Goal: Obtain resource: Obtain resource

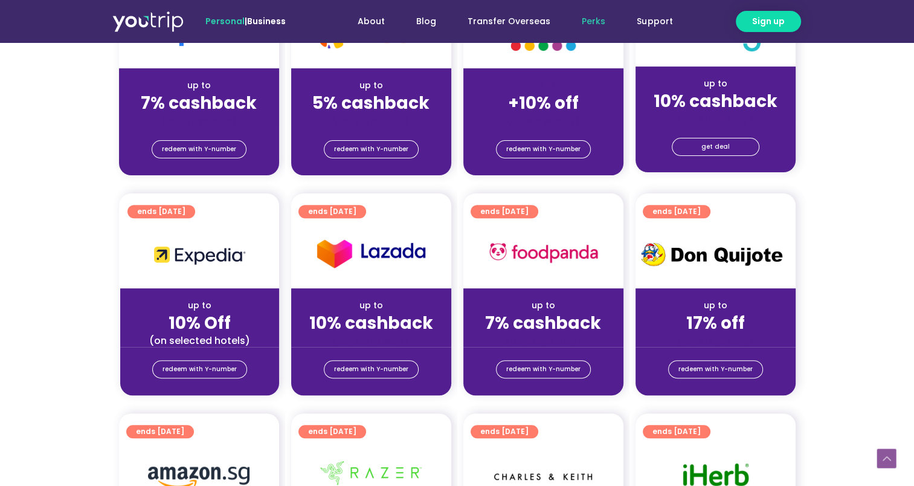
scroll to position [242, 0]
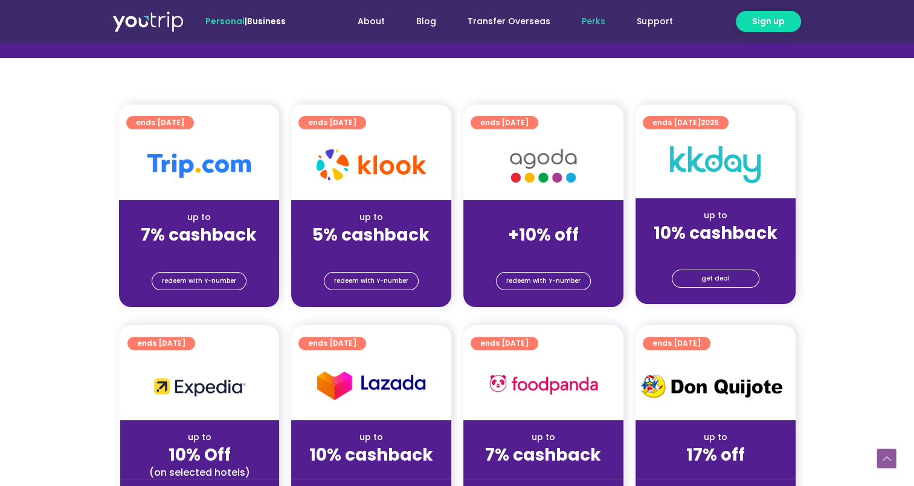
click at [549, 228] on strong "+10% off" at bounding box center [543, 235] width 71 height 24
click at [501, 223] on div "up to +10% off (for stays only)" at bounding box center [543, 229] width 160 height 59
click at [508, 131] on div at bounding box center [543, 165] width 160 height 69
click at [527, 122] on span "ends [DATE]" at bounding box center [504, 122] width 48 height 13
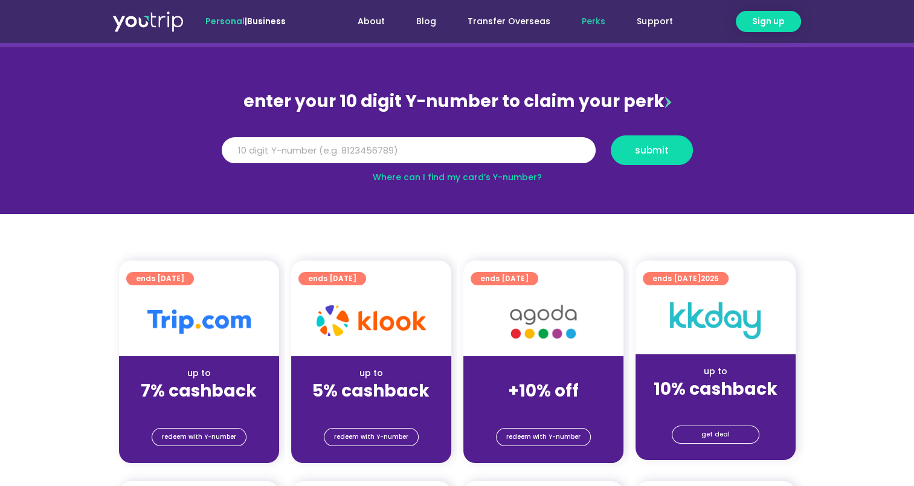
scroll to position [121, 0]
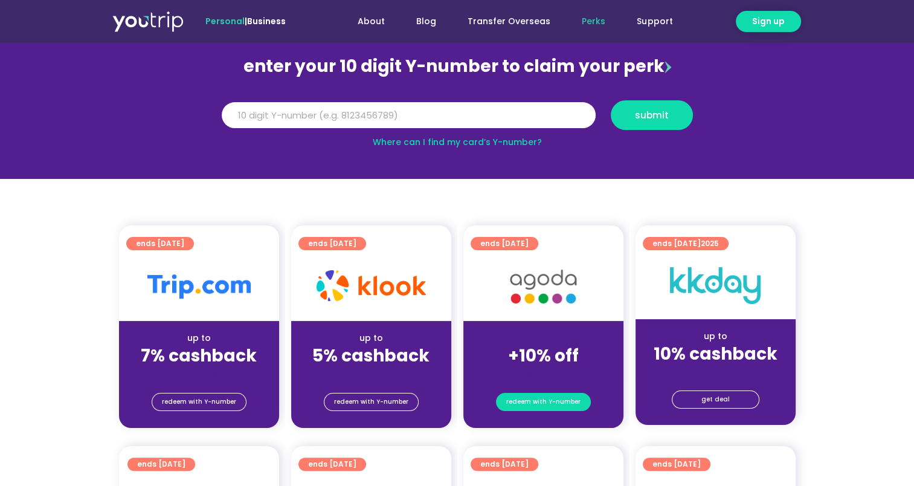
click at [558, 401] on span "redeem with Y-number" at bounding box center [543, 401] width 74 height 17
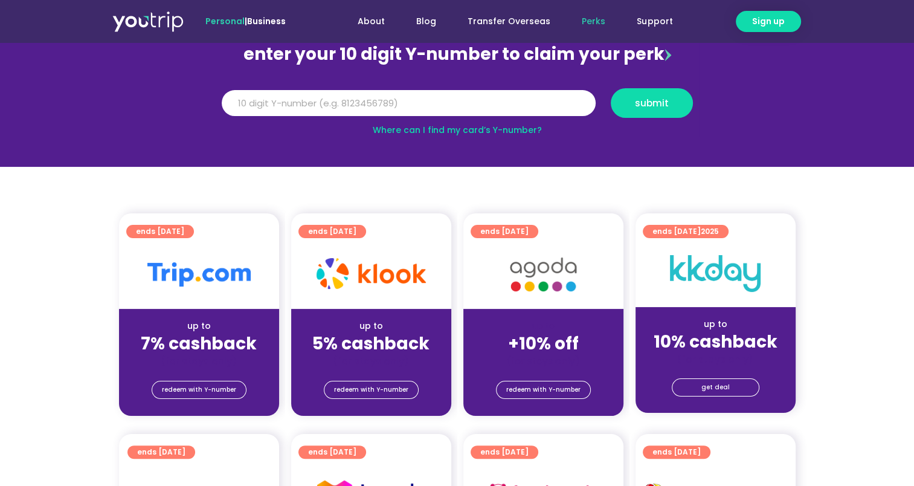
click at [558, 323] on div "up to" at bounding box center [543, 326] width 141 height 13
click at [544, 265] on img at bounding box center [543, 275] width 97 height 50
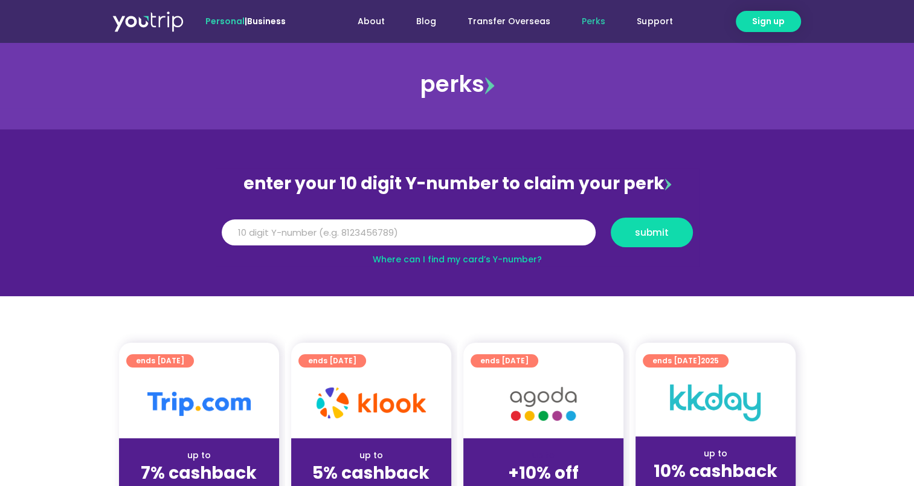
scroll to position [0, 0]
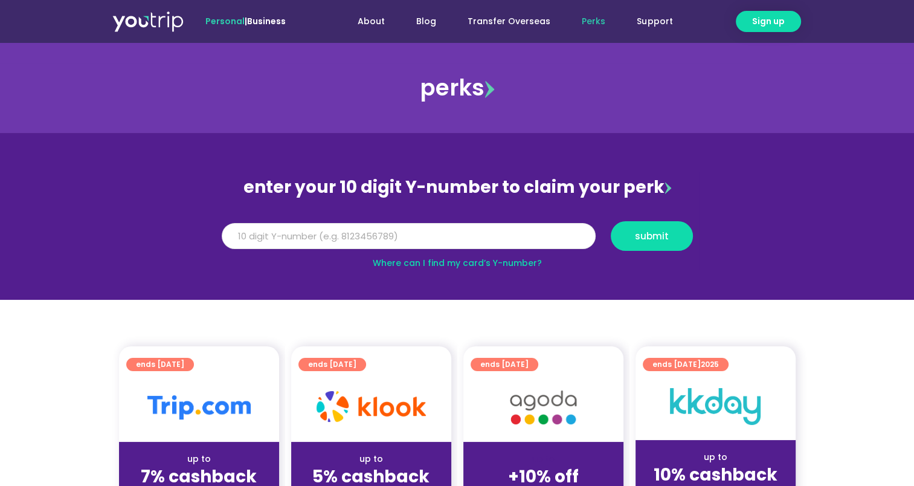
click at [374, 239] on input "Y Number" at bounding box center [409, 236] width 374 height 27
type input "8104439860"
click at [648, 244] on button "submit" at bounding box center [652, 236] width 82 height 30
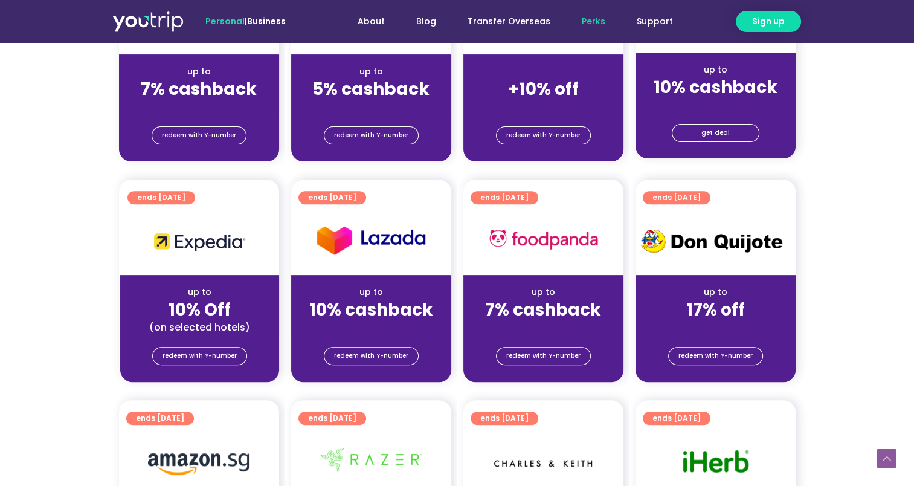
scroll to position [483, 0]
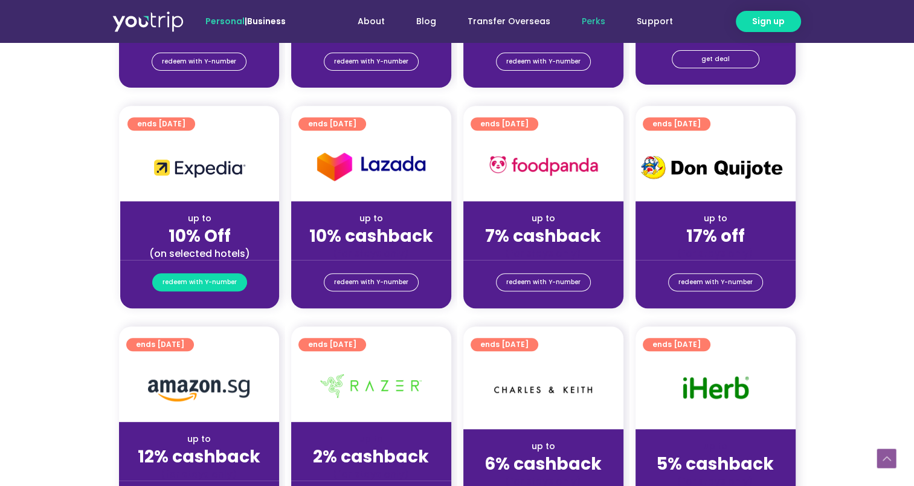
click at [208, 281] on span "redeem with Y-number" at bounding box center [200, 282] width 74 height 17
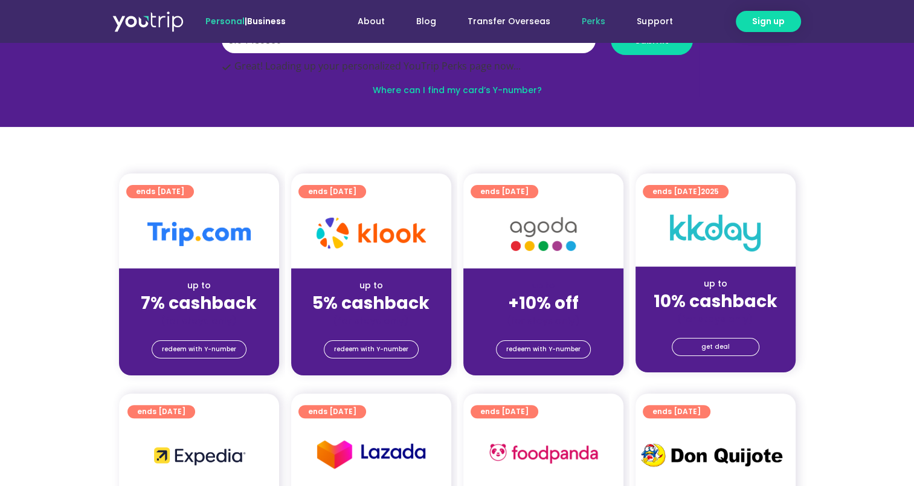
scroll to position [133, 0]
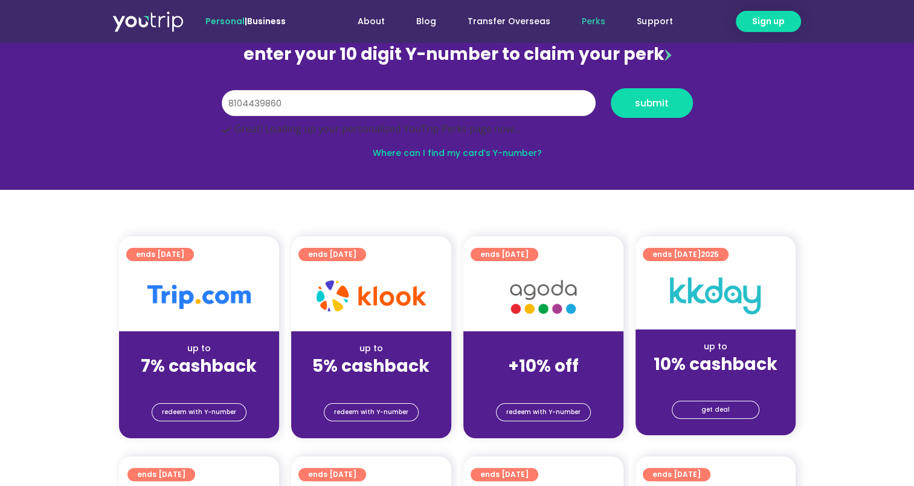
click at [276, 97] on input "8104439860" at bounding box center [409, 103] width 374 height 27
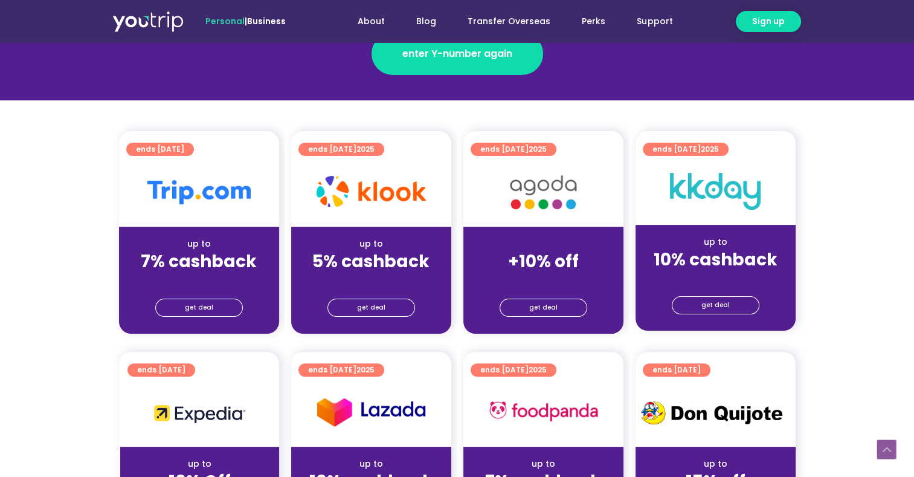
scroll to position [302, 0]
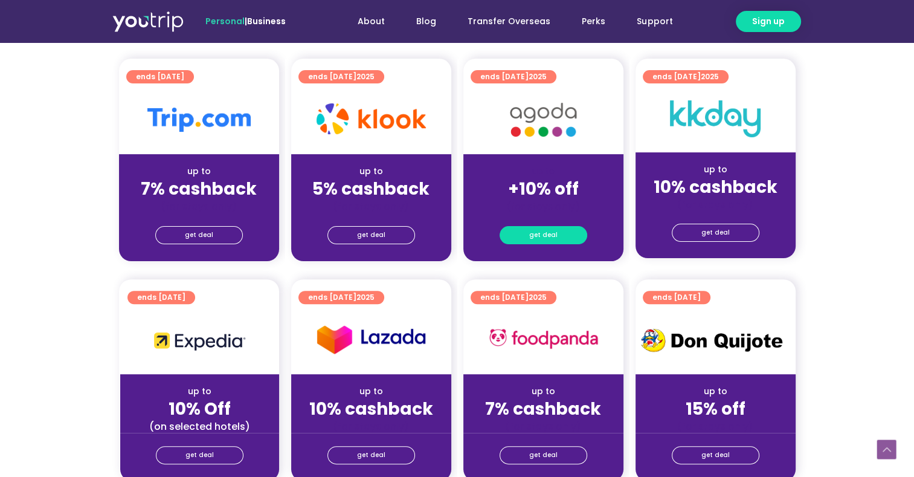
click at [555, 236] on span "get deal" at bounding box center [543, 235] width 28 height 17
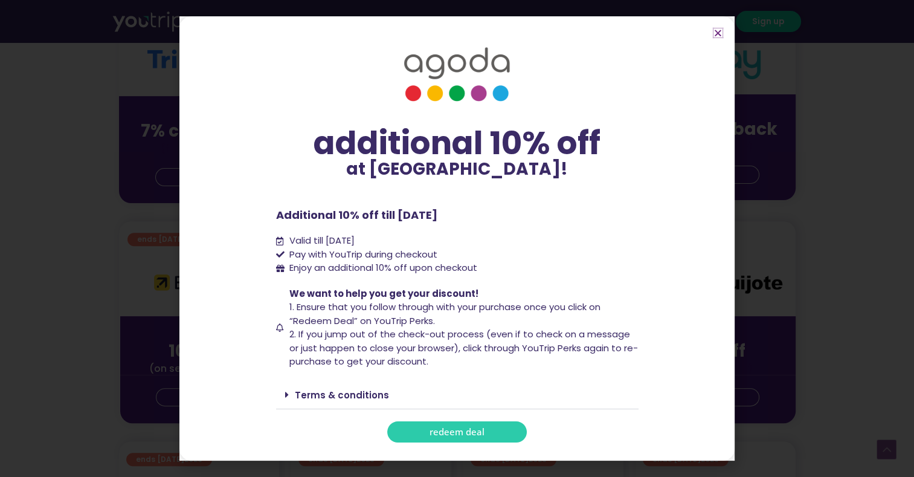
scroll to position [363, 0]
click at [462, 433] on span "redeem deal" at bounding box center [457, 431] width 55 height 9
